Goal: Use online tool/utility: Utilize a website feature to perform a specific function

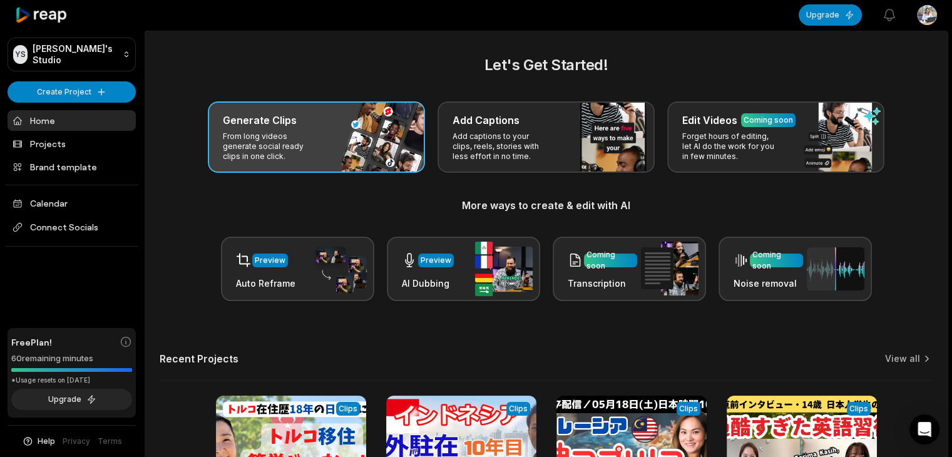
click at [268, 141] on p "From long videos generate social ready clips in one click." at bounding box center [271, 146] width 97 height 30
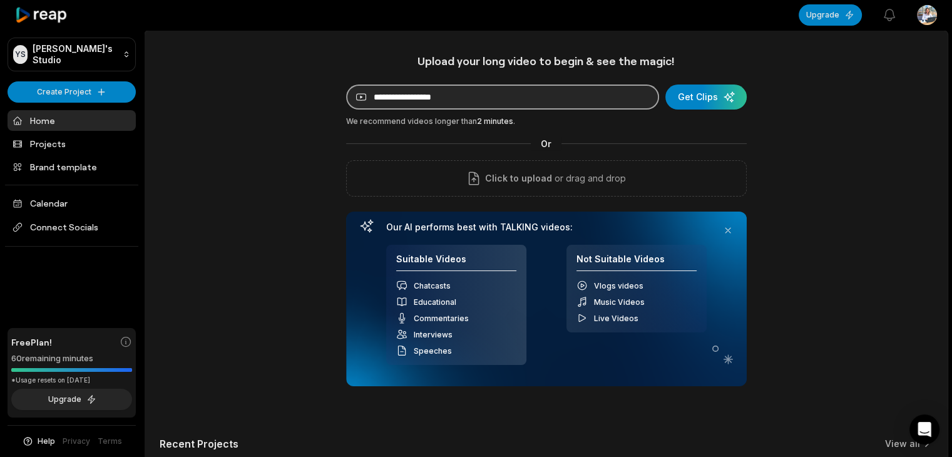
click at [401, 100] on input at bounding box center [502, 96] width 313 height 25
paste input "**********"
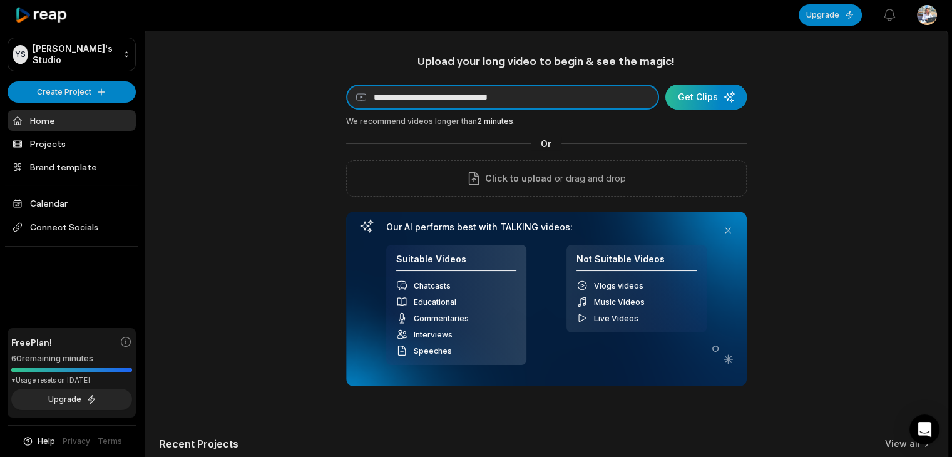
type input "**********"
click at [703, 99] on div "submit" at bounding box center [705, 96] width 81 height 25
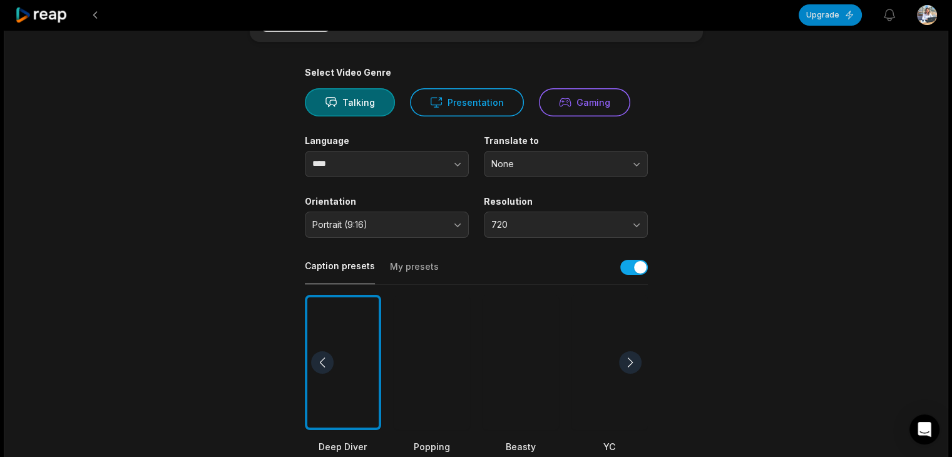
scroll to position [146, 0]
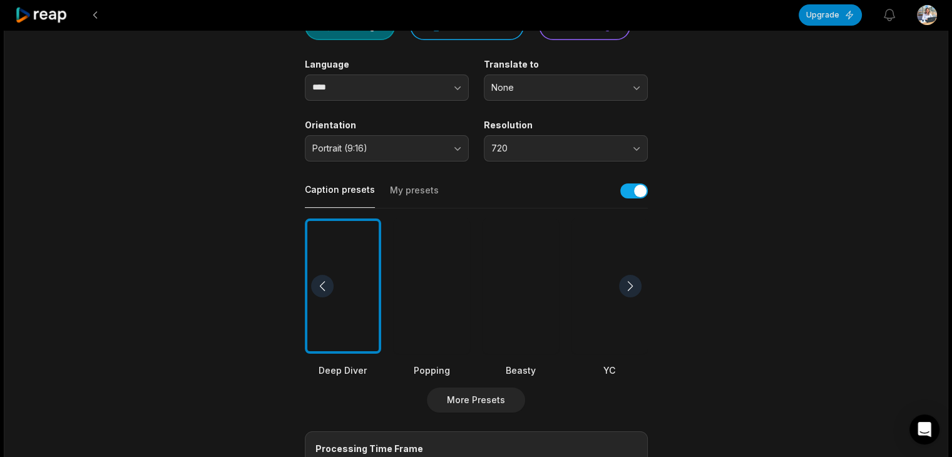
click at [631, 277] on div at bounding box center [630, 286] width 23 height 23
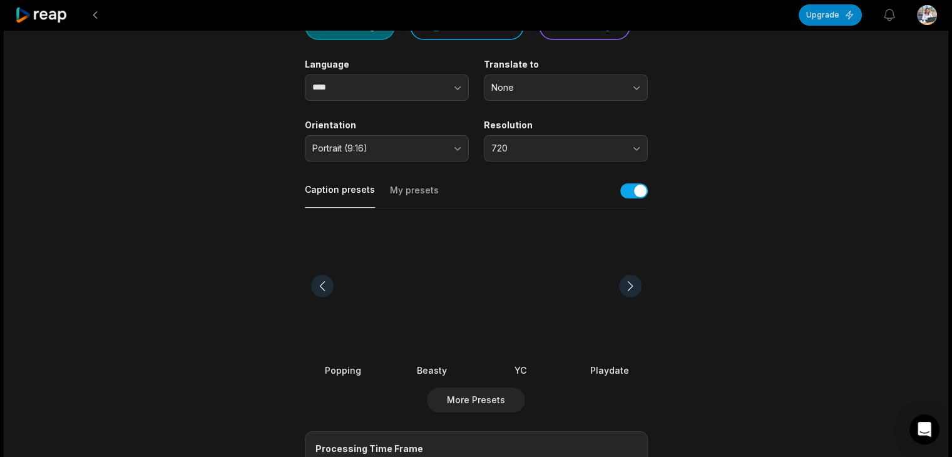
click at [596, 290] on div at bounding box center [609, 286] width 76 height 136
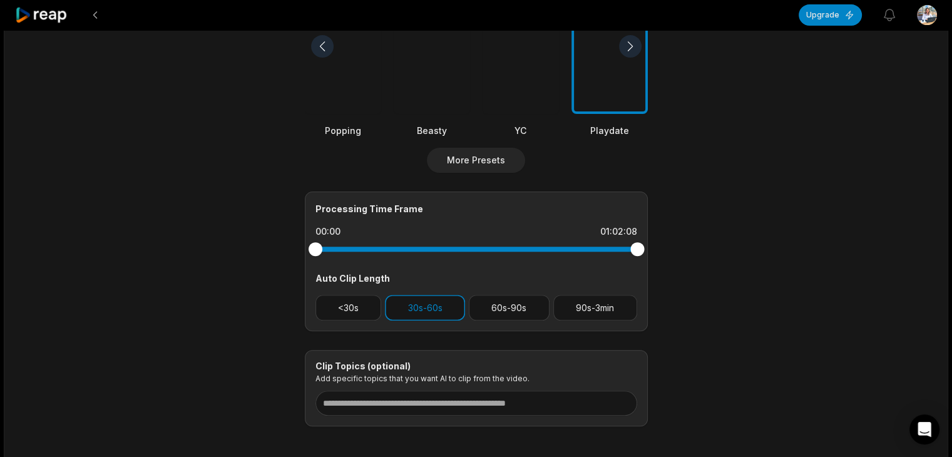
scroll to position [444, 0]
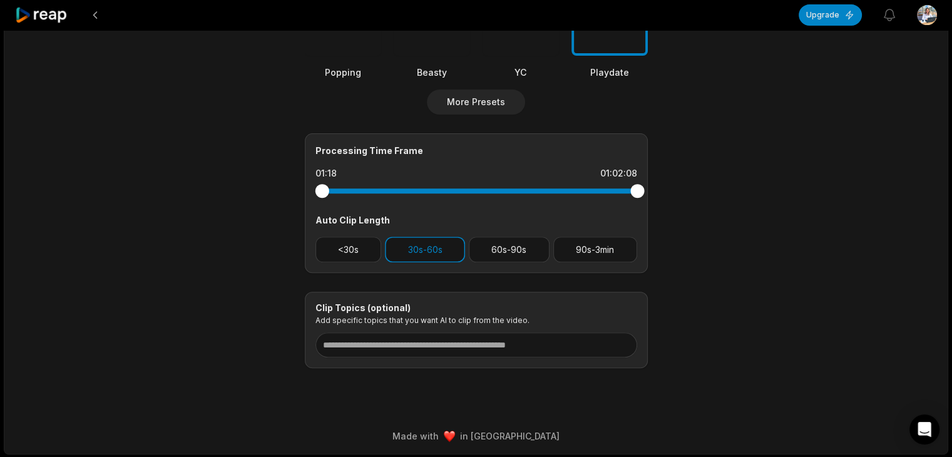
drag, startPoint x: 315, startPoint y: 191, endPoint x: 322, endPoint y: 191, distance: 6.9
click at [322, 191] on div at bounding box center [322, 191] width 14 height 14
drag, startPoint x: 636, startPoint y: 190, endPoint x: 624, endPoint y: 191, distance: 12.0
click at [624, 191] on div at bounding box center [624, 191] width 14 height 14
click at [503, 246] on button "60s-90s" at bounding box center [509, 250] width 81 height 26
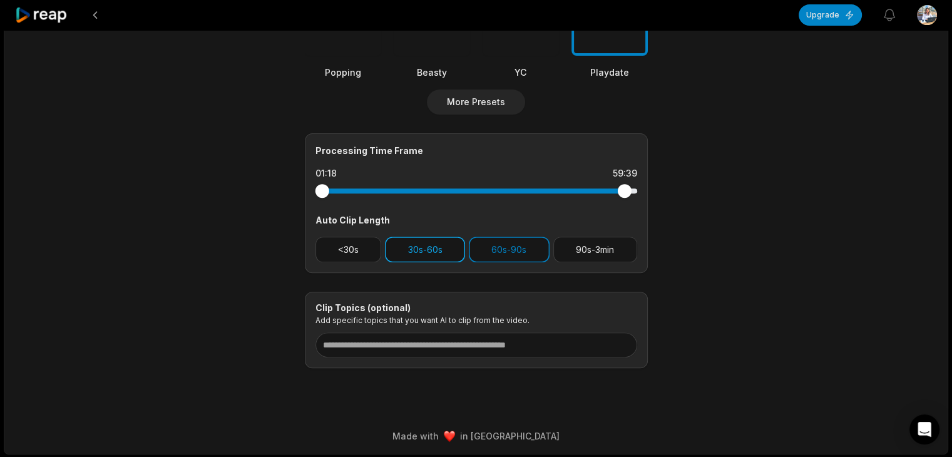
click at [407, 248] on button "30s-60s" at bounding box center [425, 250] width 80 height 26
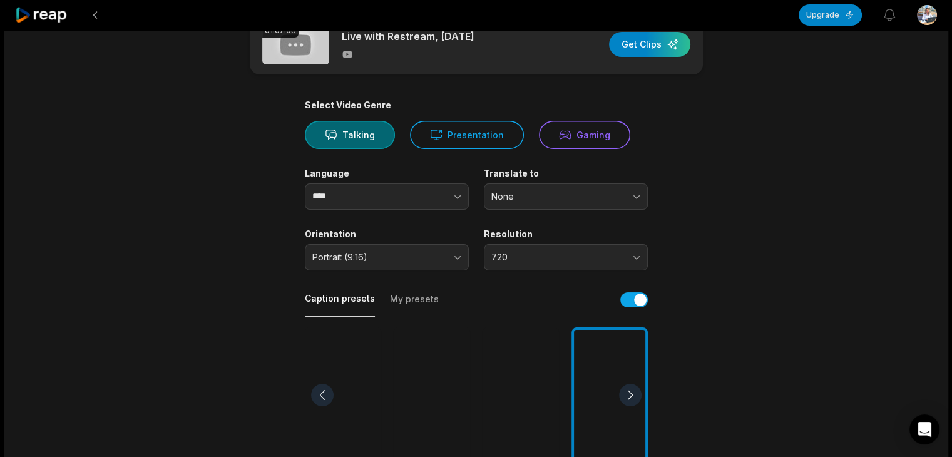
scroll to position [8, 0]
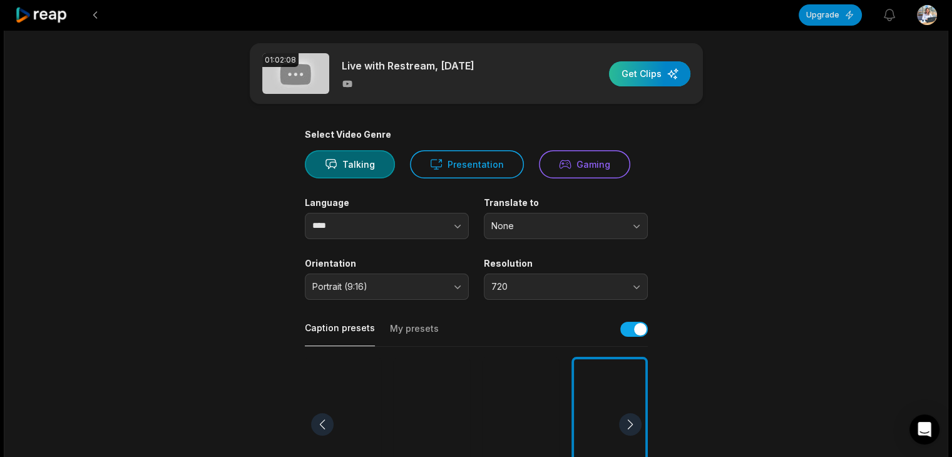
click at [656, 69] on div "button" at bounding box center [649, 73] width 81 height 25
